Goal: Task Accomplishment & Management: Manage account settings

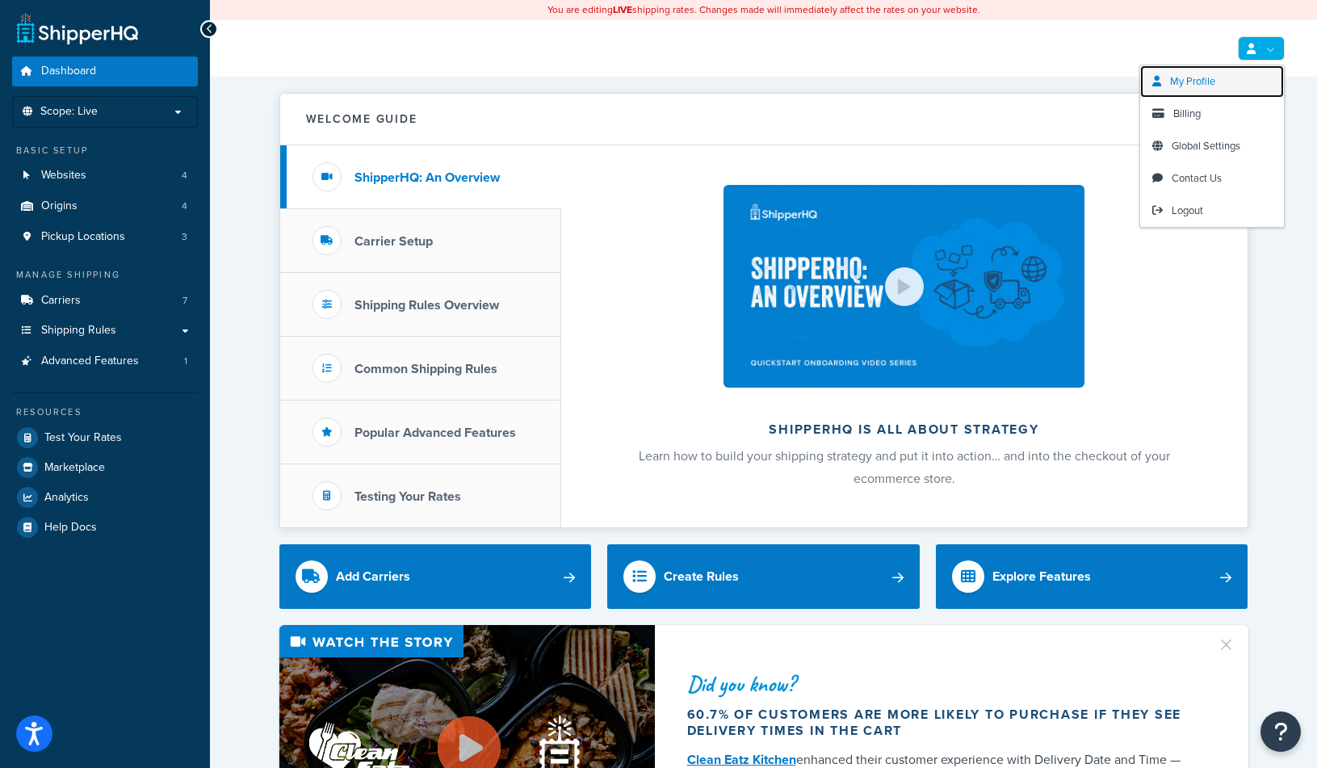
click at [1199, 82] on span "My Profile" at bounding box center [1192, 80] width 45 height 15
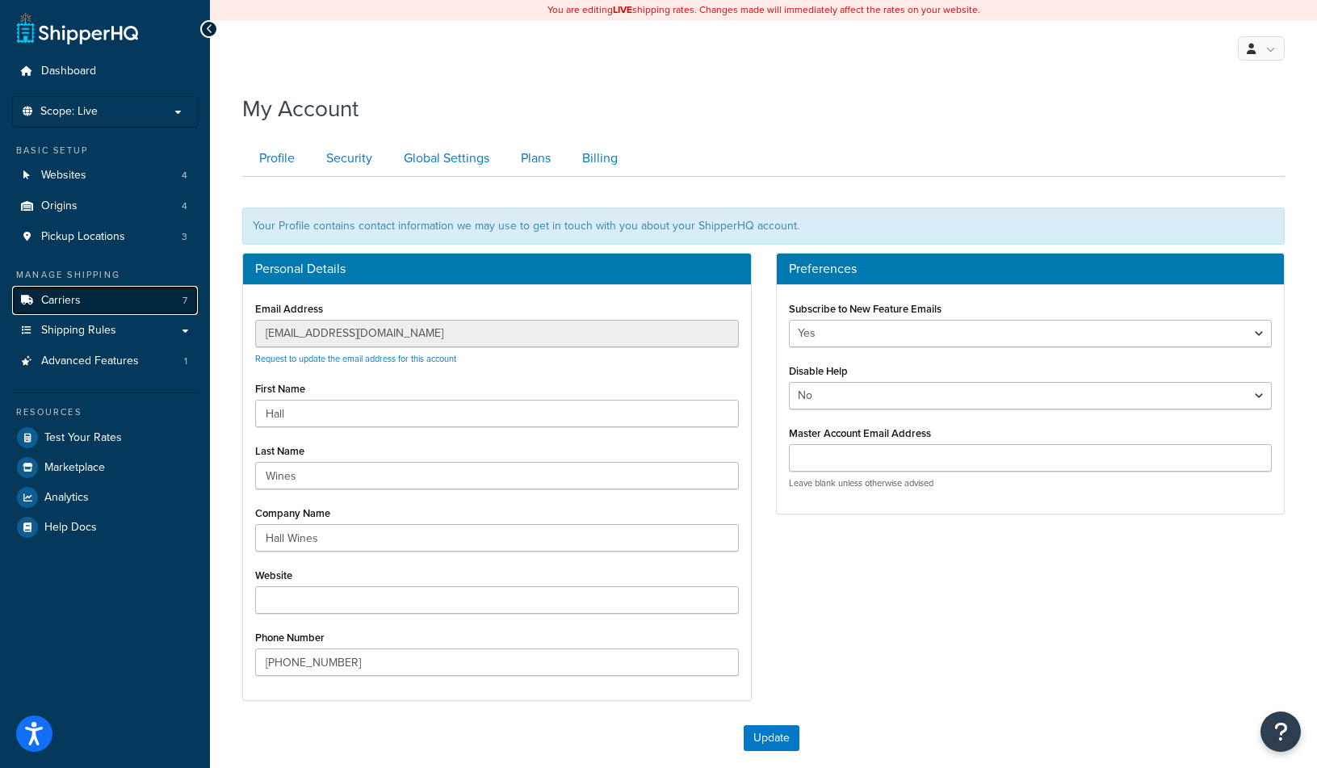
click at [86, 304] on link "Carriers 7" at bounding box center [105, 301] width 186 height 30
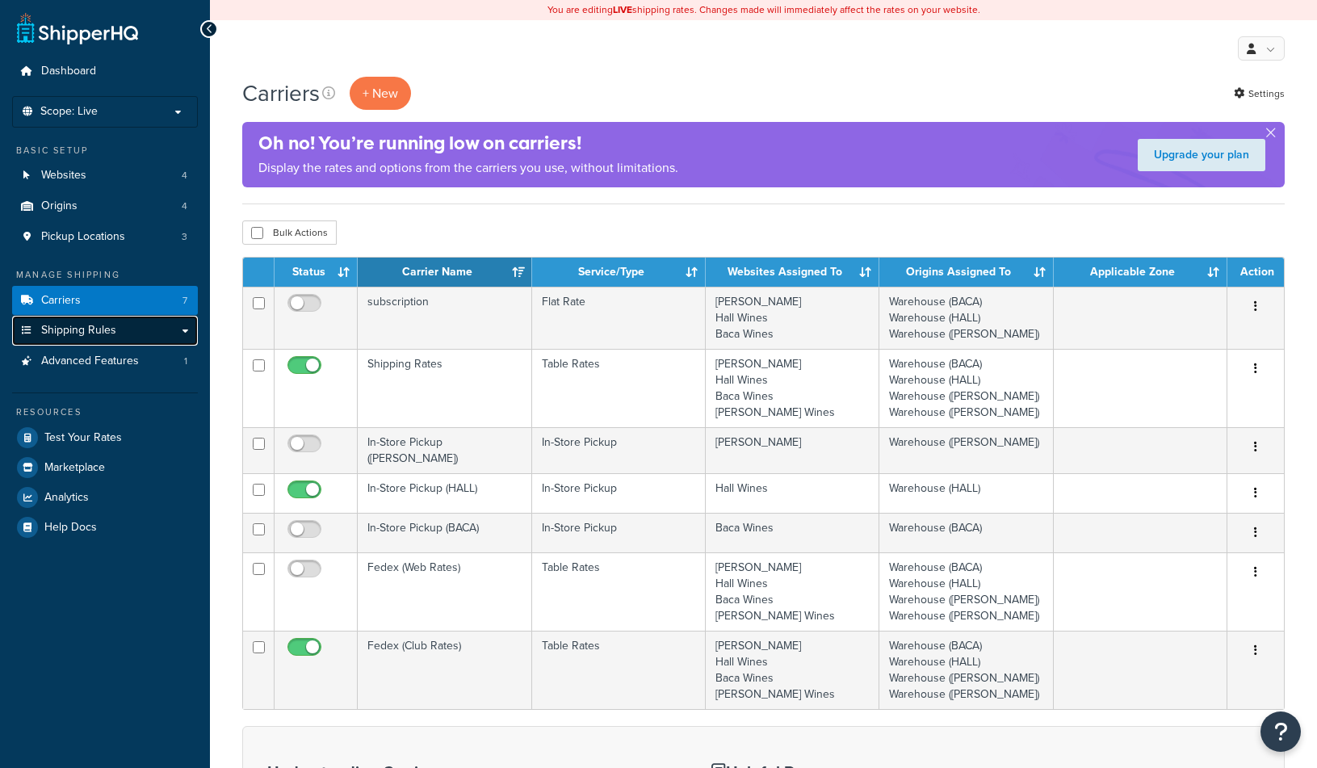
click at [128, 326] on link "Shipping Rules" at bounding box center [105, 331] width 186 height 30
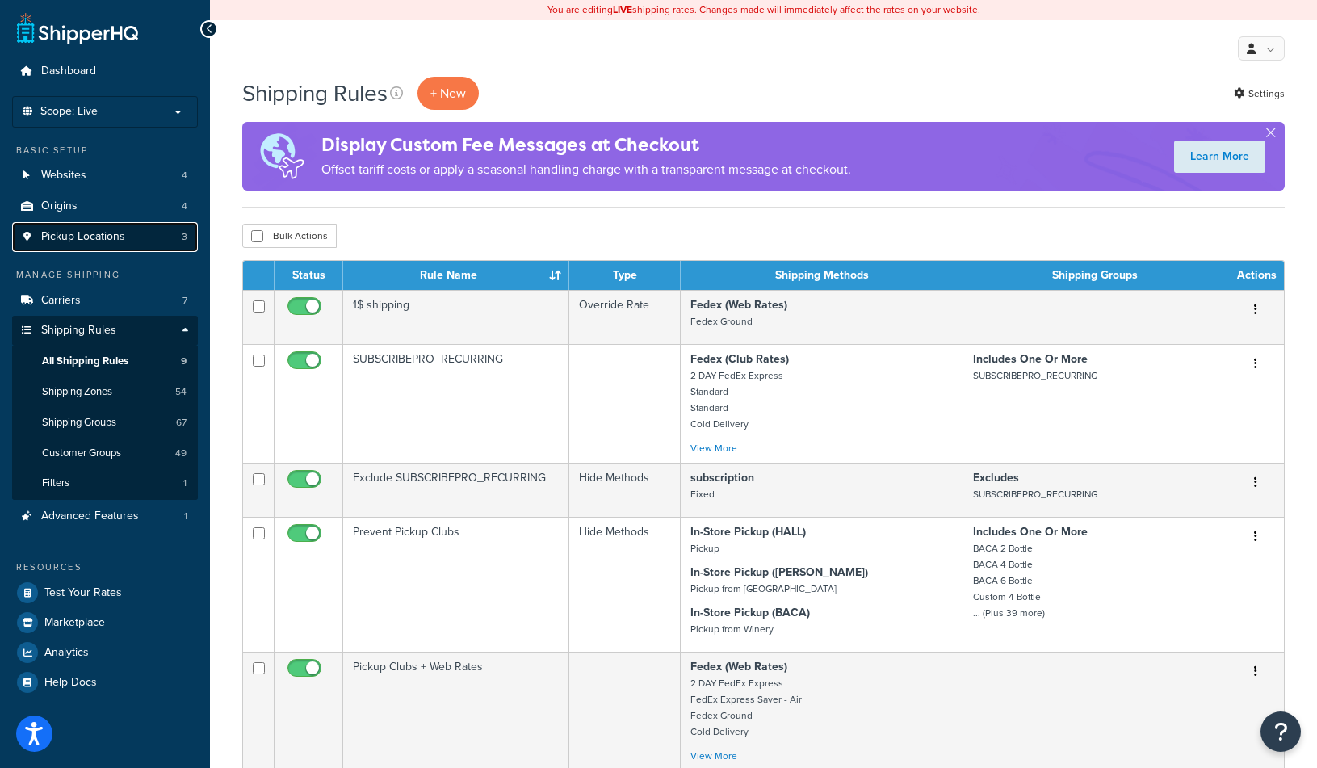
click at [114, 236] on span "Pickup Locations" at bounding box center [83, 237] width 84 height 14
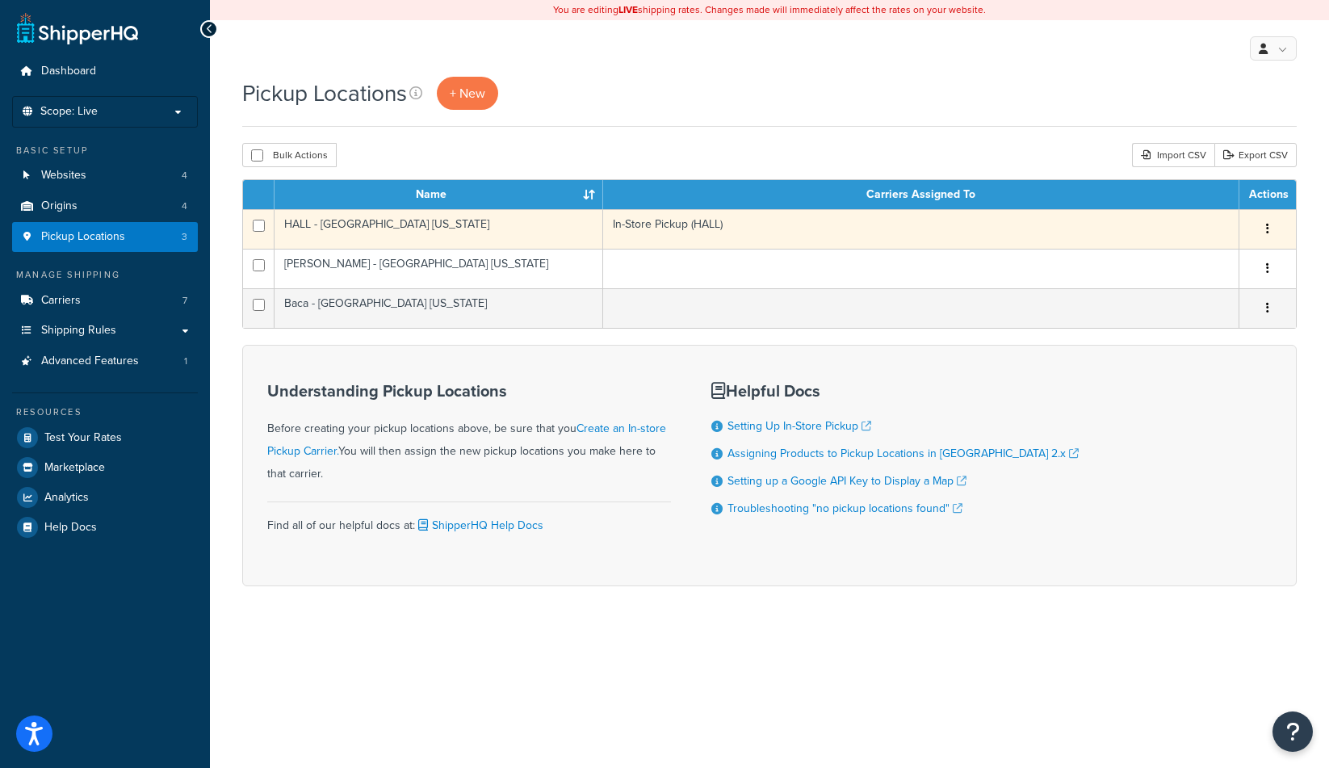
click at [1268, 224] on icon "button" at bounding box center [1267, 228] width 3 height 11
click at [1228, 260] on link "Edit" at bounding box center [1215, 259] width 128 height 33
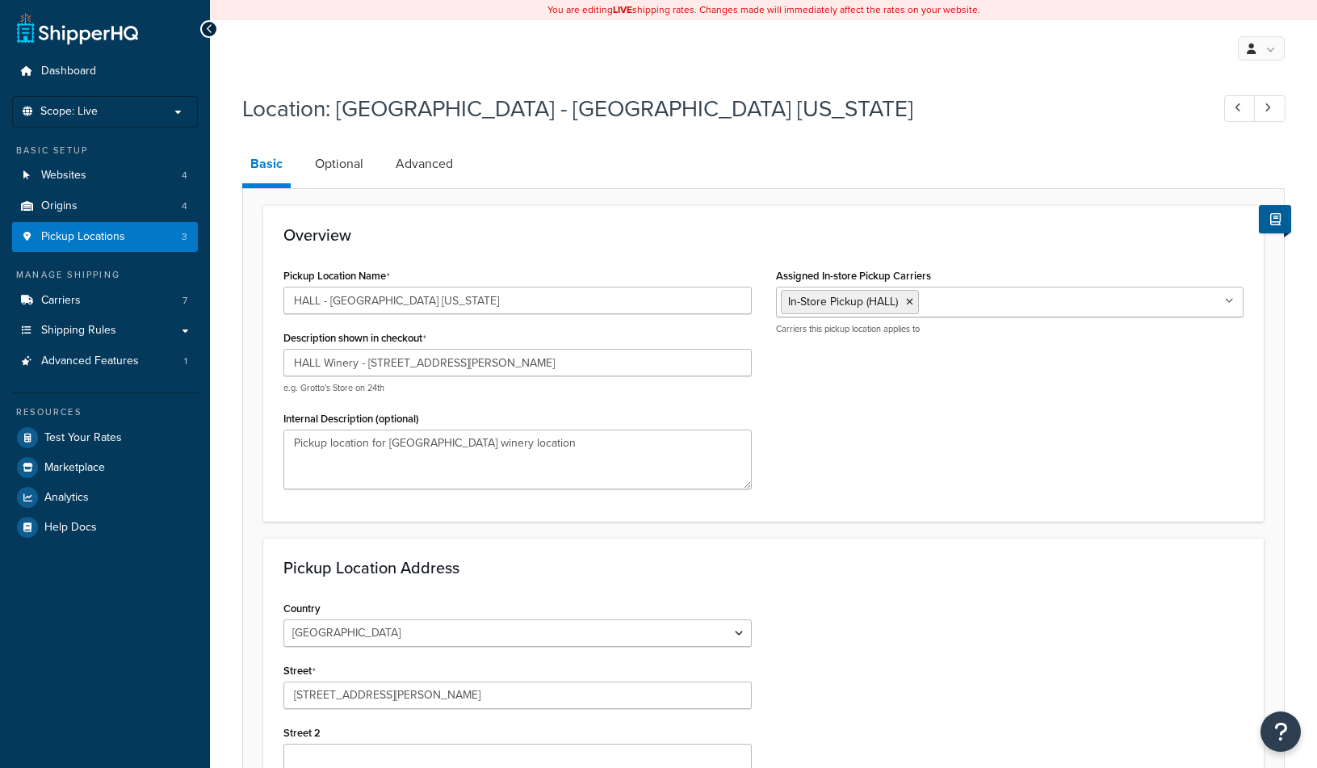
select select "5"
click at [345, 169] on link "Optional" at bounding box center [339, 164] width 65 height 39
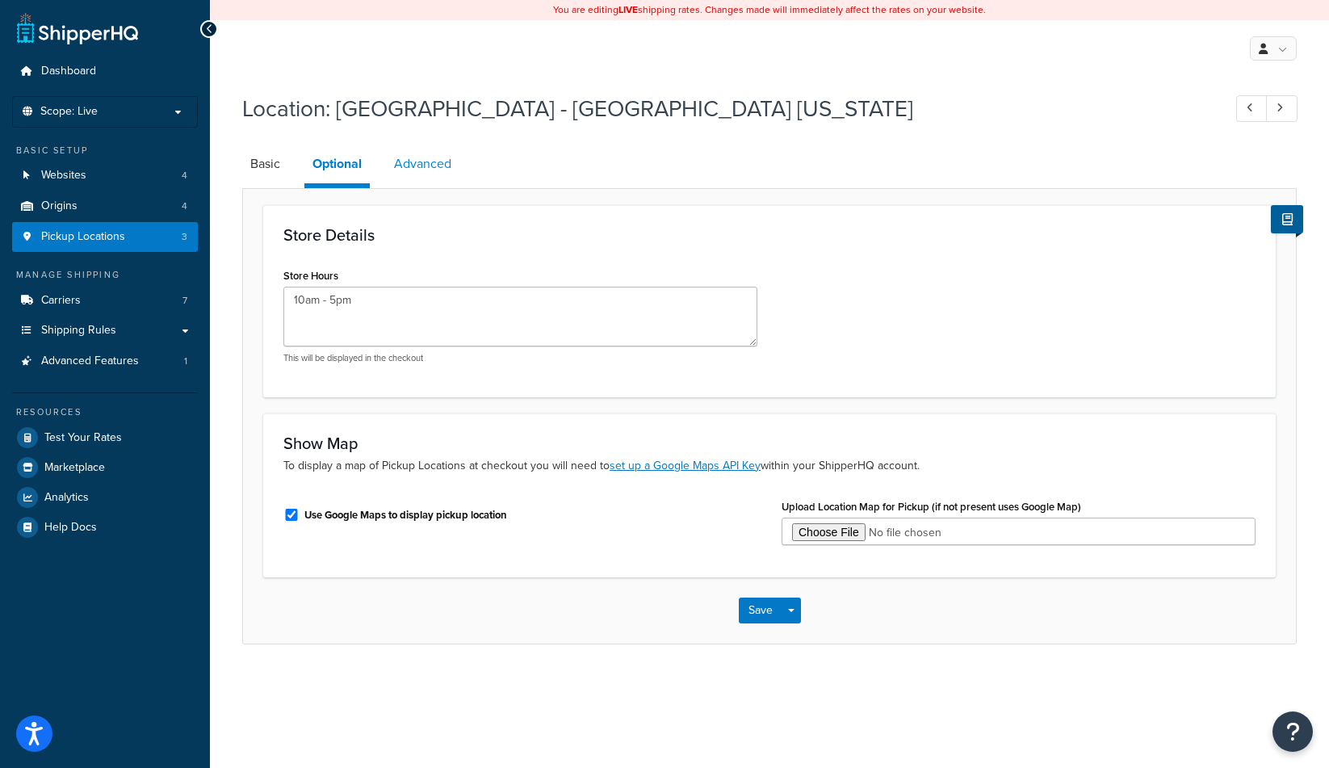
click at [410, 165] on link "Advanced" at bounding box center [422, 164] width 73 height 39
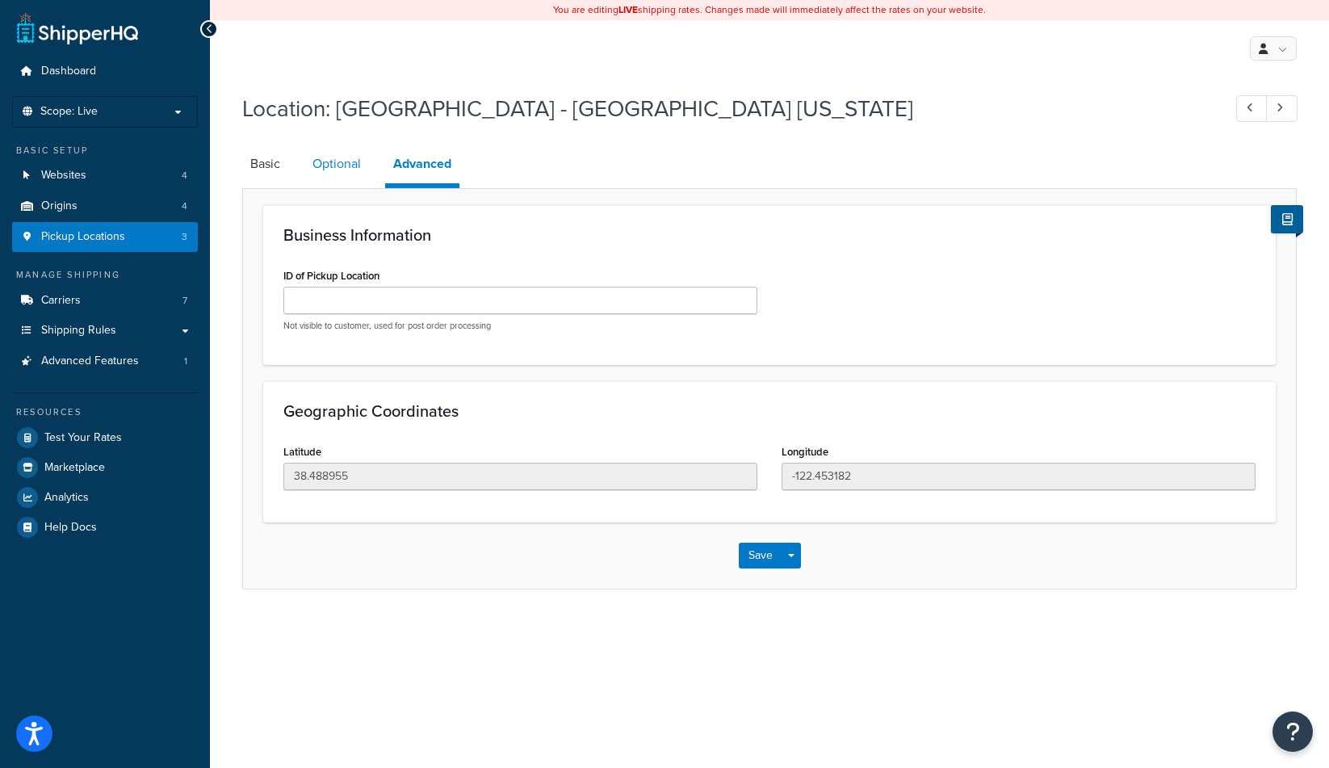
click at [358, 166] on link "Optional" at bounding box center [336, 164] width 65 height 39
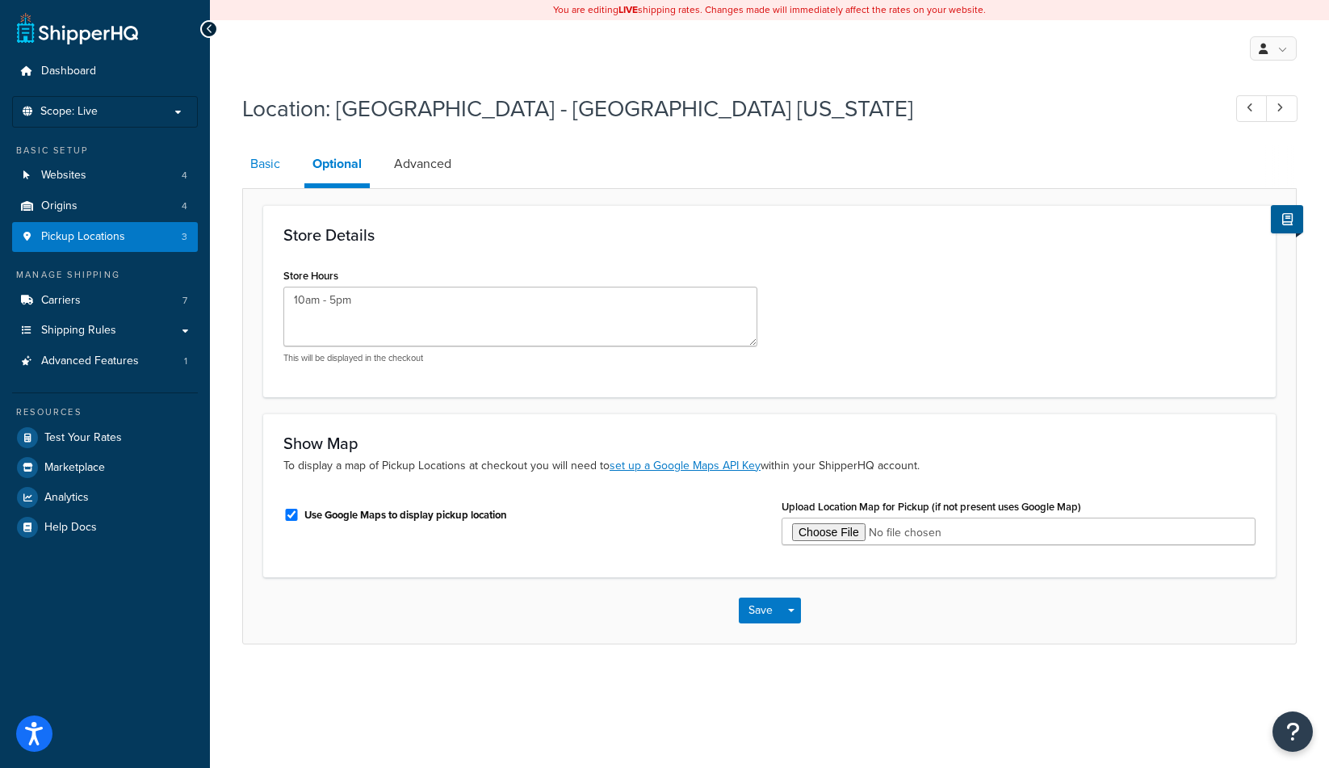
click at [261, 161] on link "Basic" at bounding box center [265, 164] width 46 height 39
select select "5"
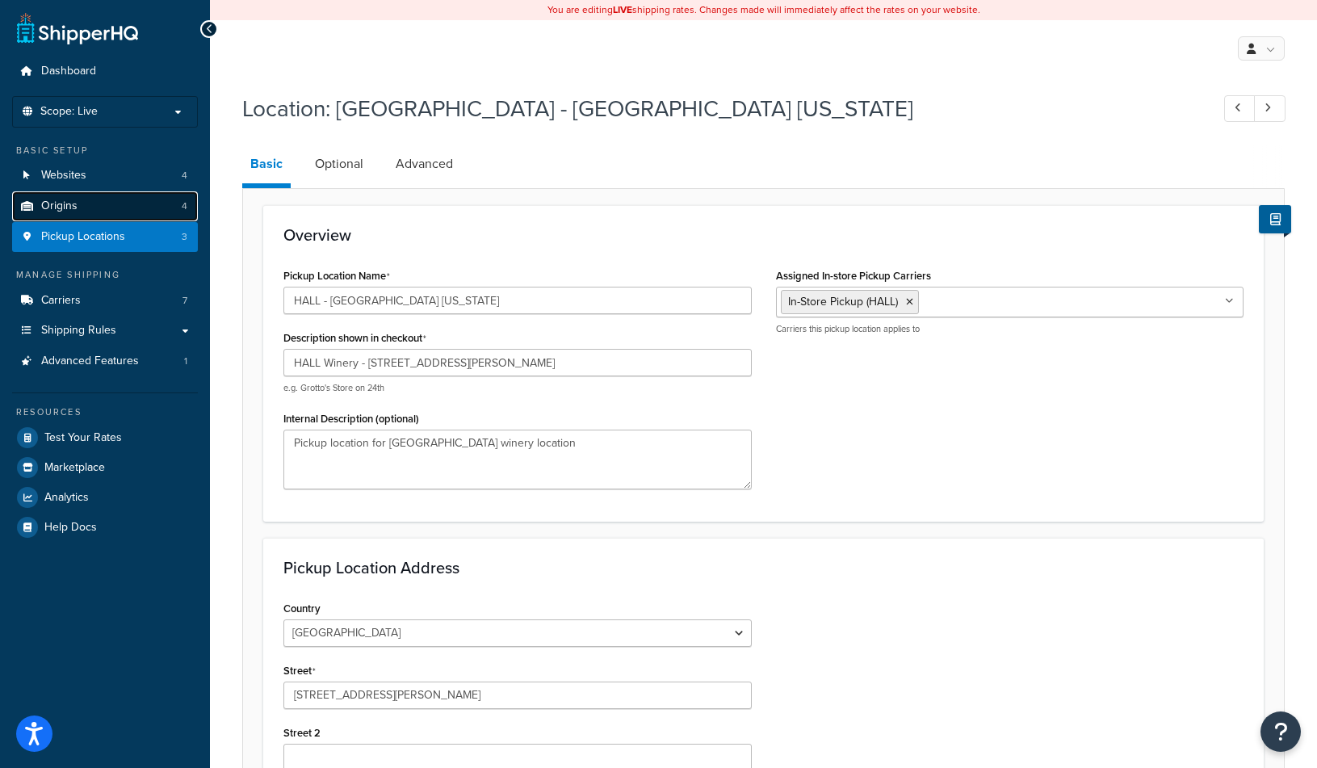
click at [52, 202] on span "Origins" at bounding box center [59, 206] width 36 height 14
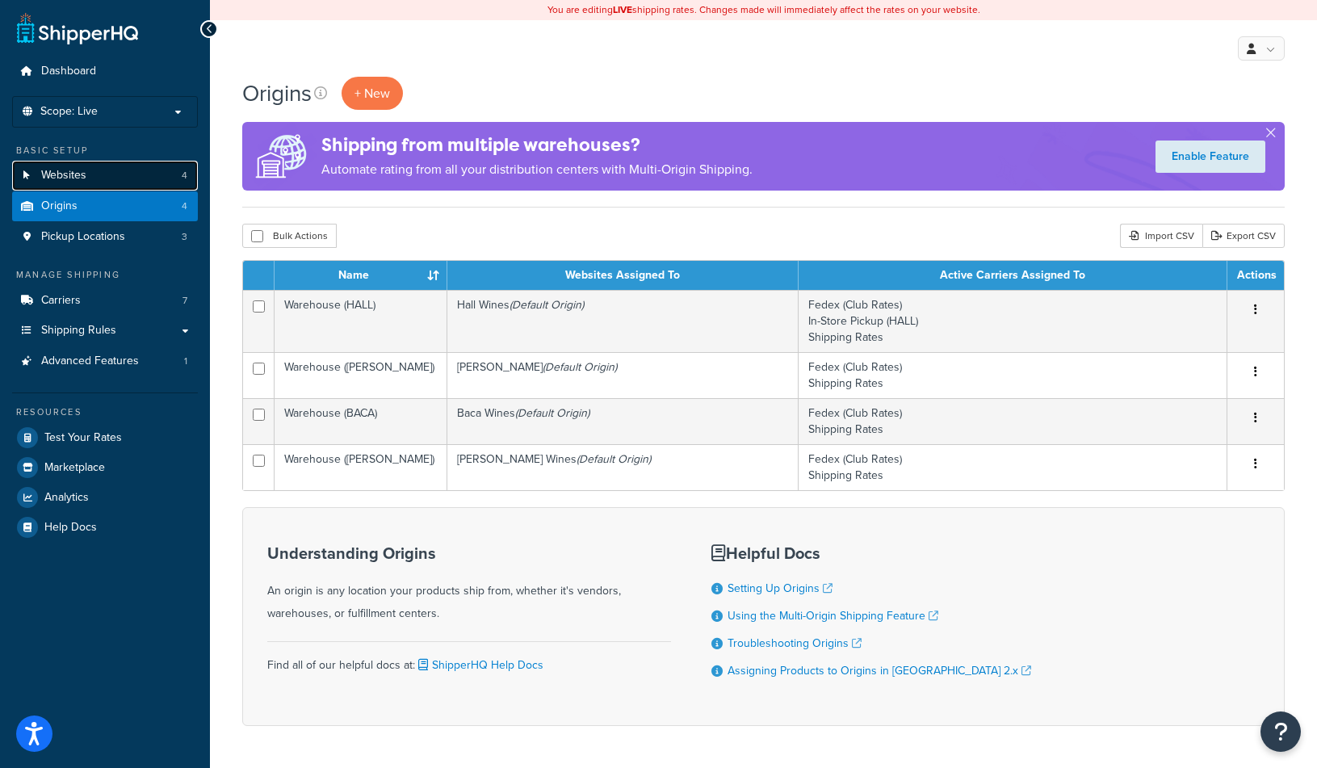
click at [82, 169] on span "Websites" at bounding box center [63, 176] width 45 height 14
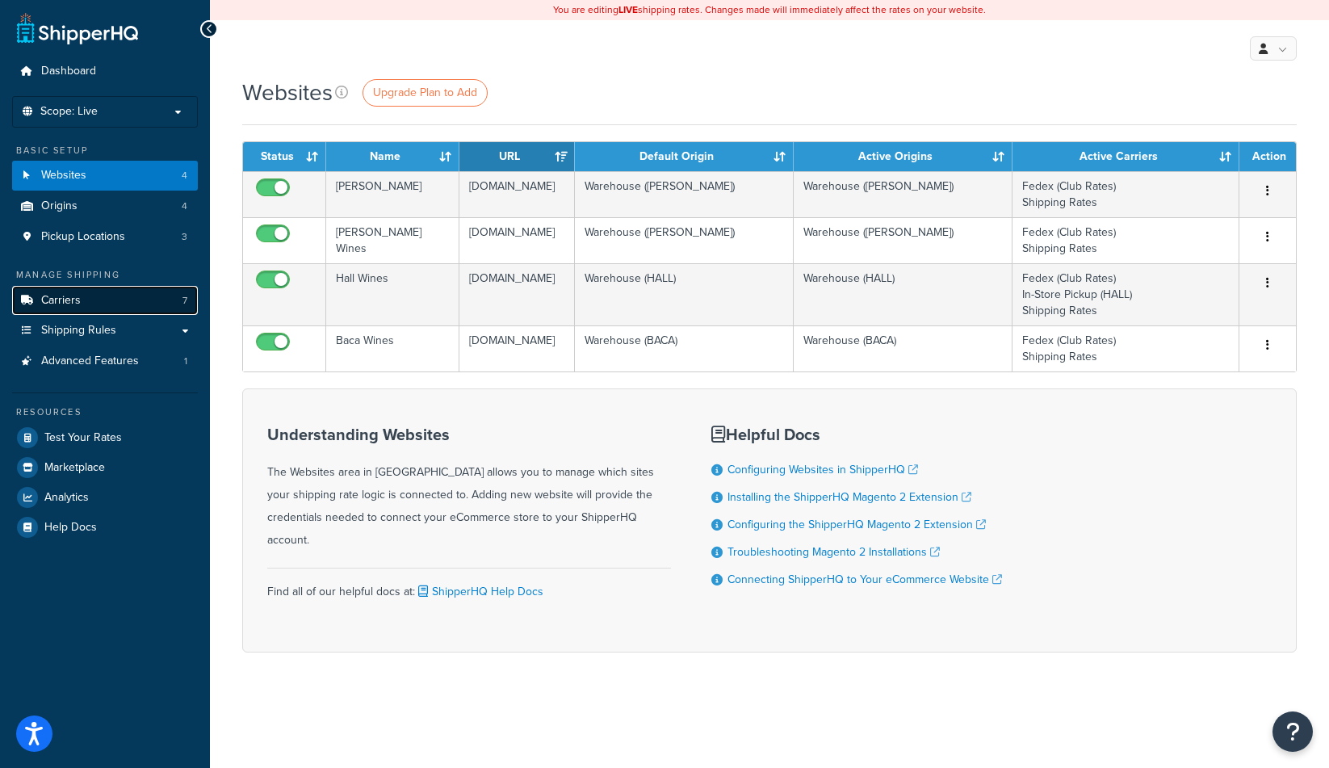
click at [61, 309] on link "Carriers 7" at bounding box center [105, 301] width 186 height 30
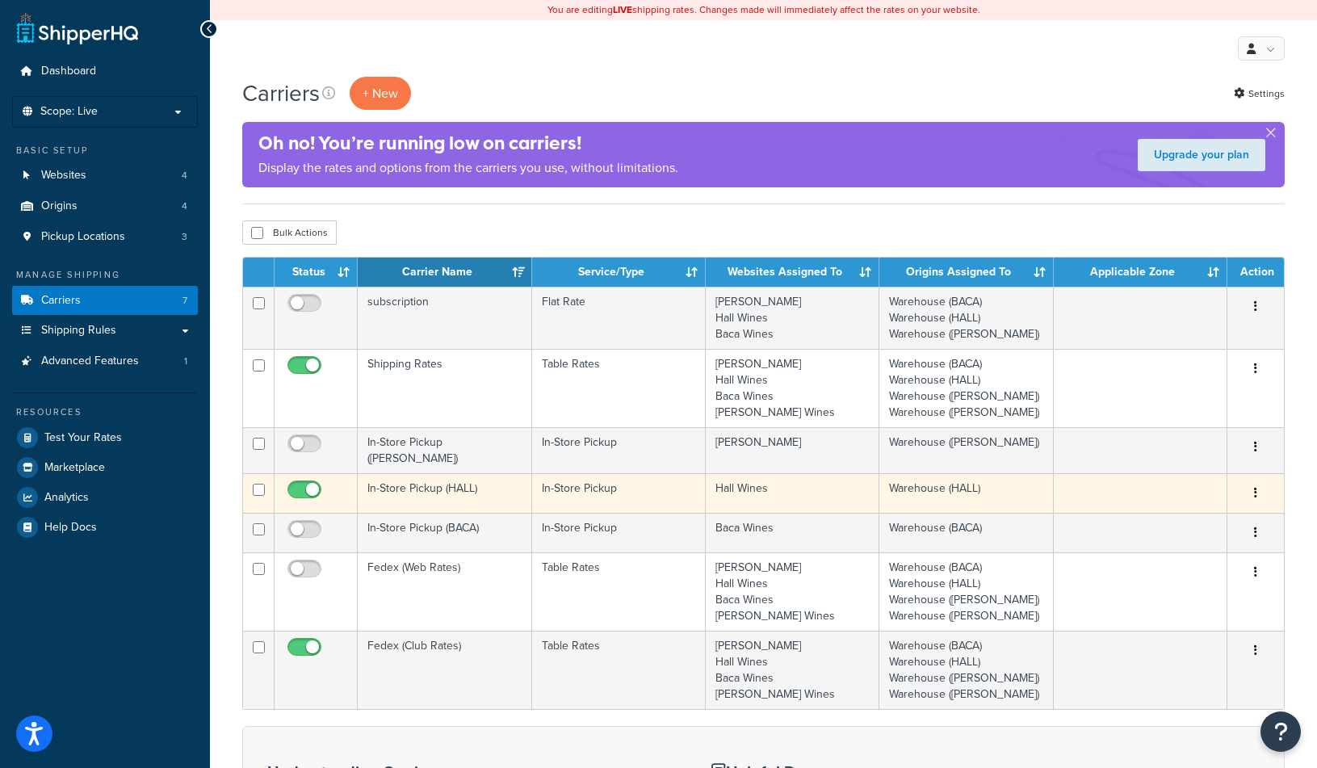
click at [1266, 483] on button "button" at bounding box center [1256, 494] width 23 height 26
click at [1206, 513] on link "Edit" at bounding box center [1191, 519] width 128 height 33
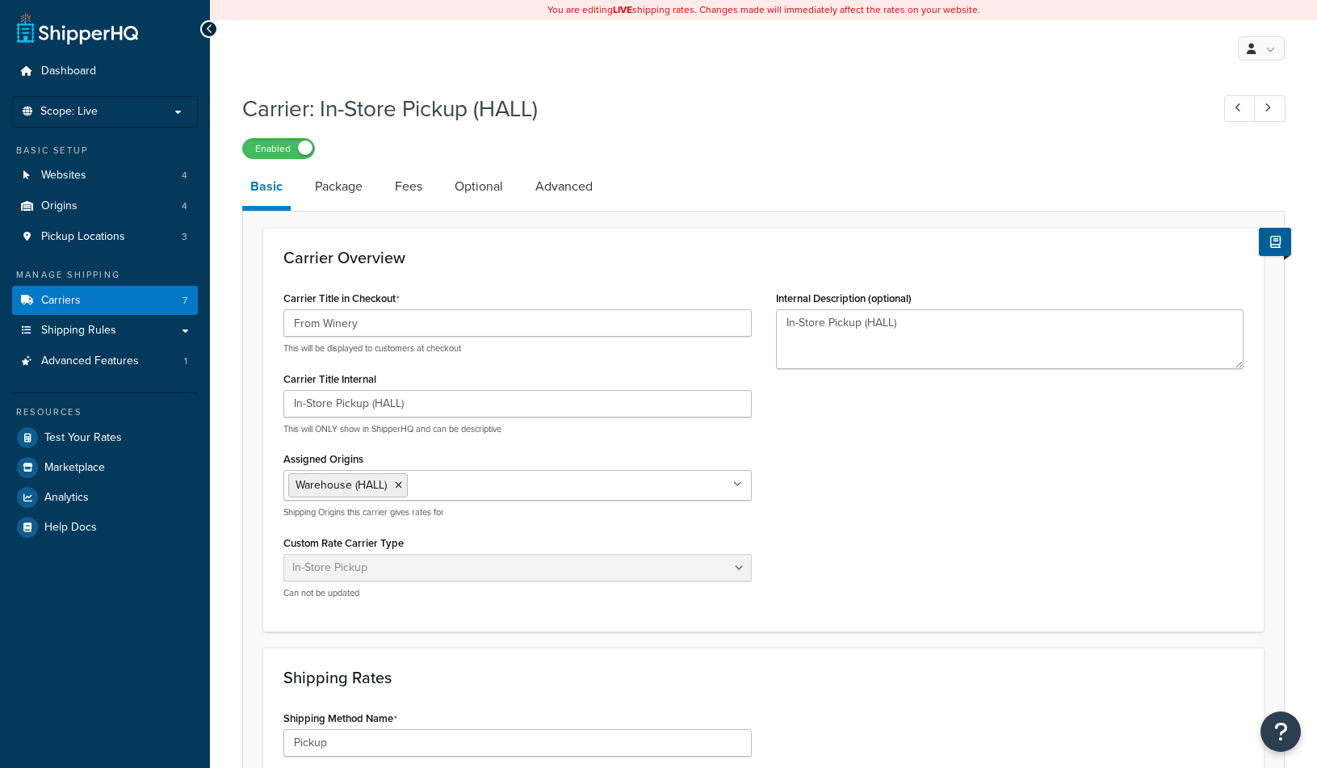
select select "pickup"
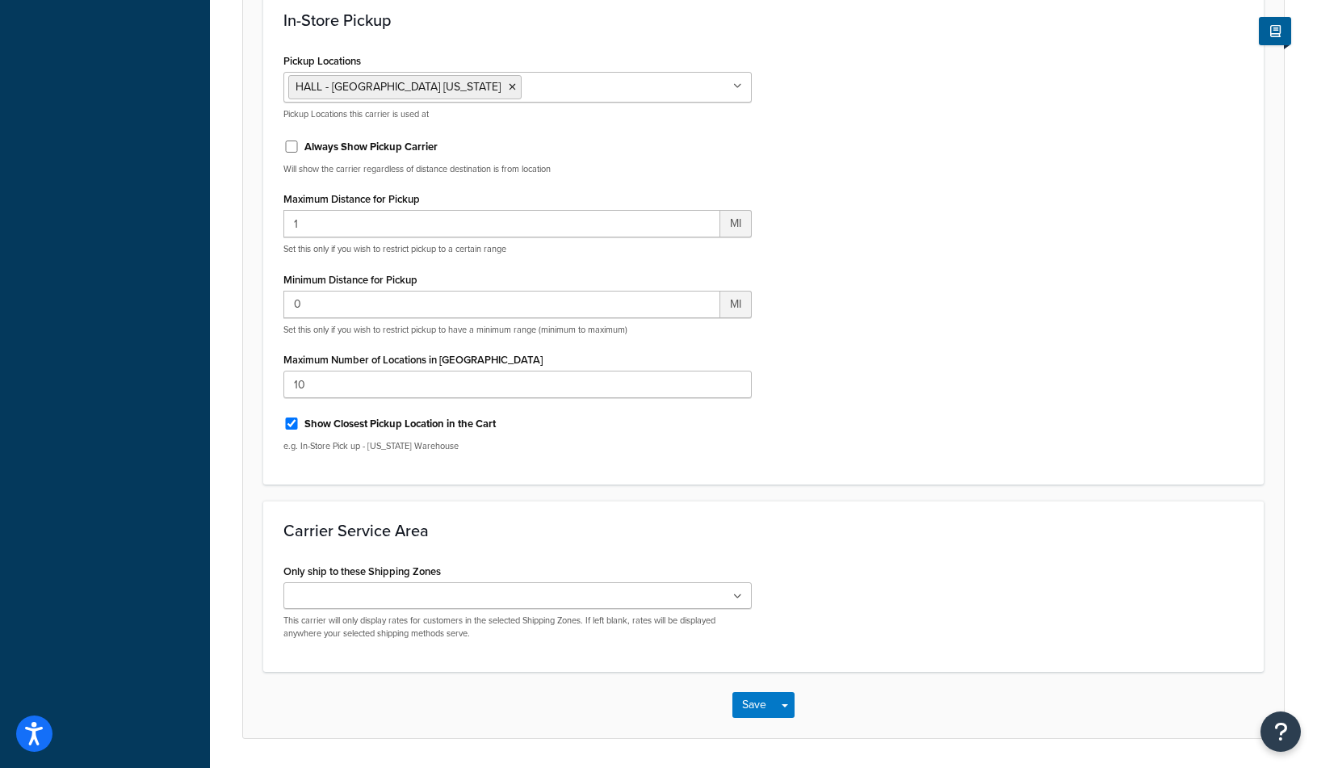
scroll to position [929, 0]
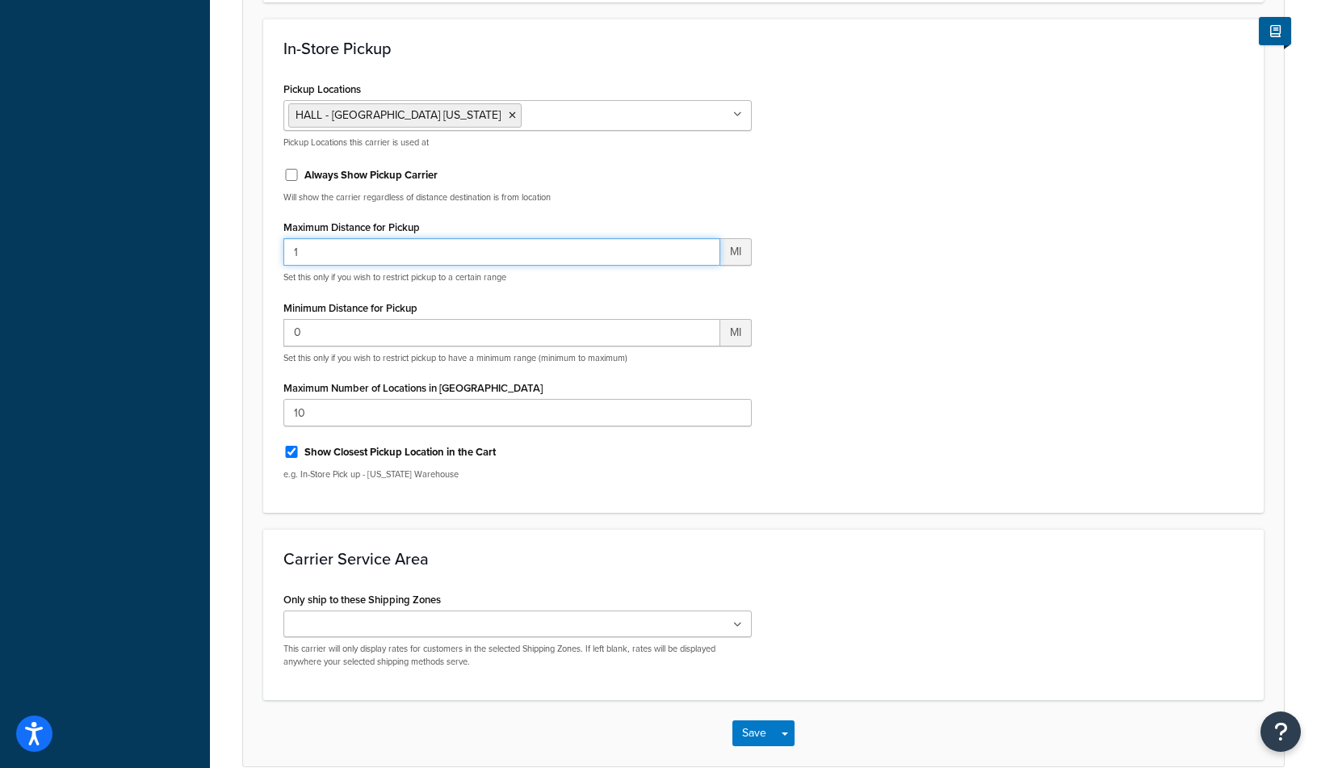
drag, startPoint x: 329, startPoint y: 255, endPoint x: 231, endPoint y: 237, distance: 99.3
type input "200"
click at [754, 732] on button "Save" at bounding box center [755, 733] width 44 height 26
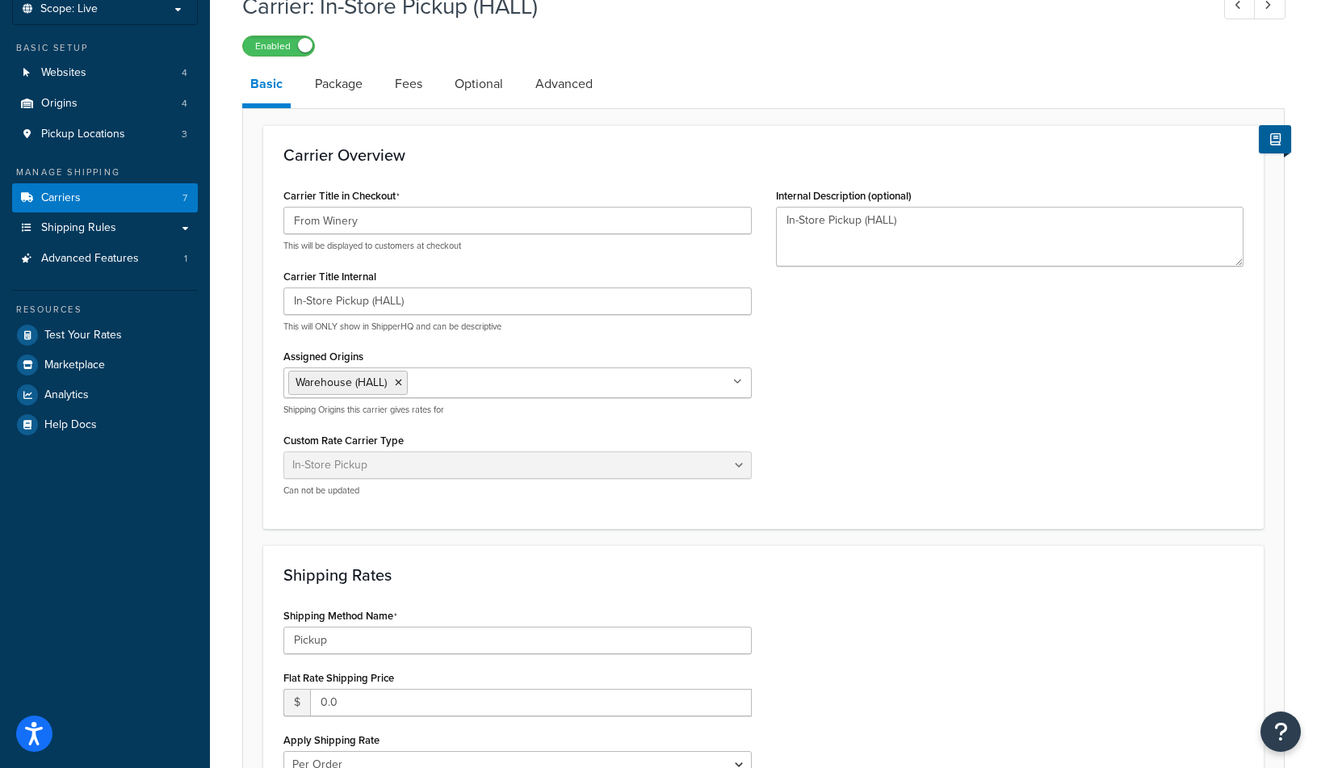
scroll to position [162, 0]
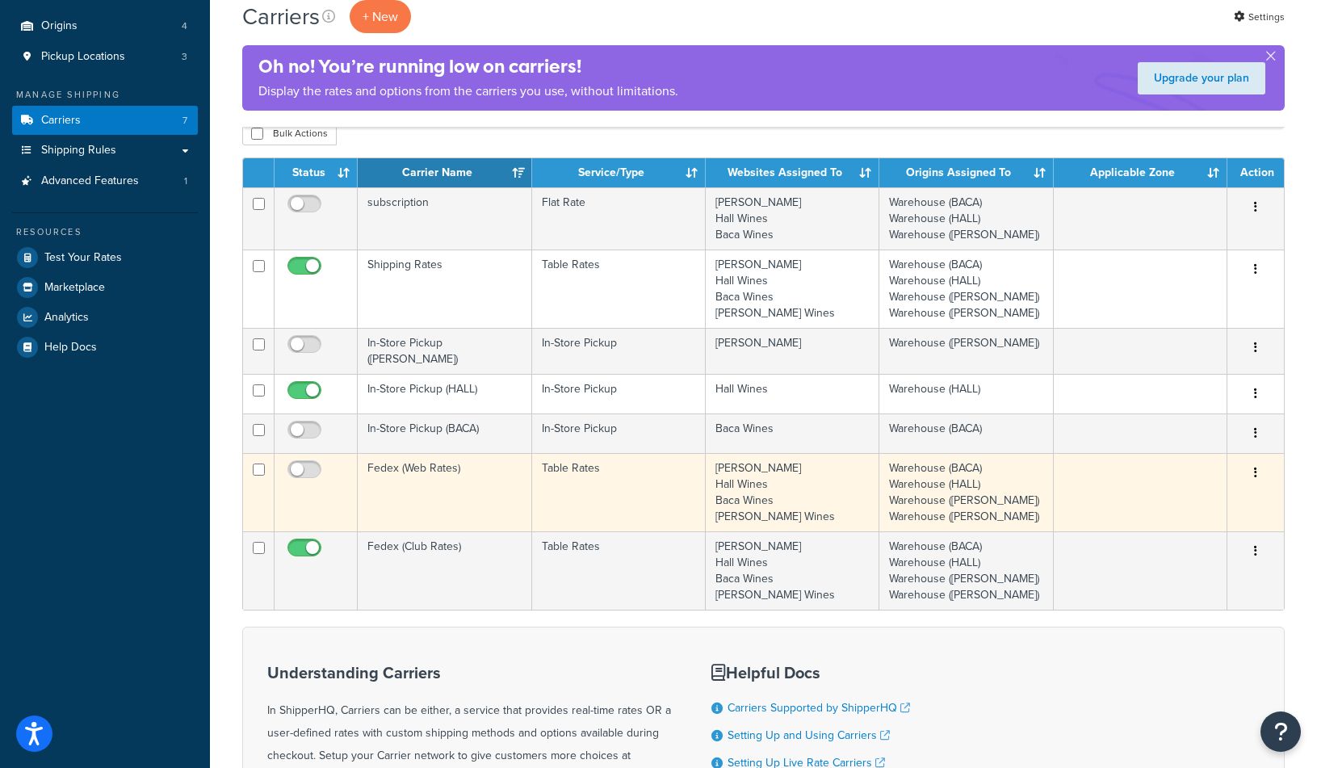
scroll to position [323, 0]
